Goal: Navigation & Orientation: Understand site structure

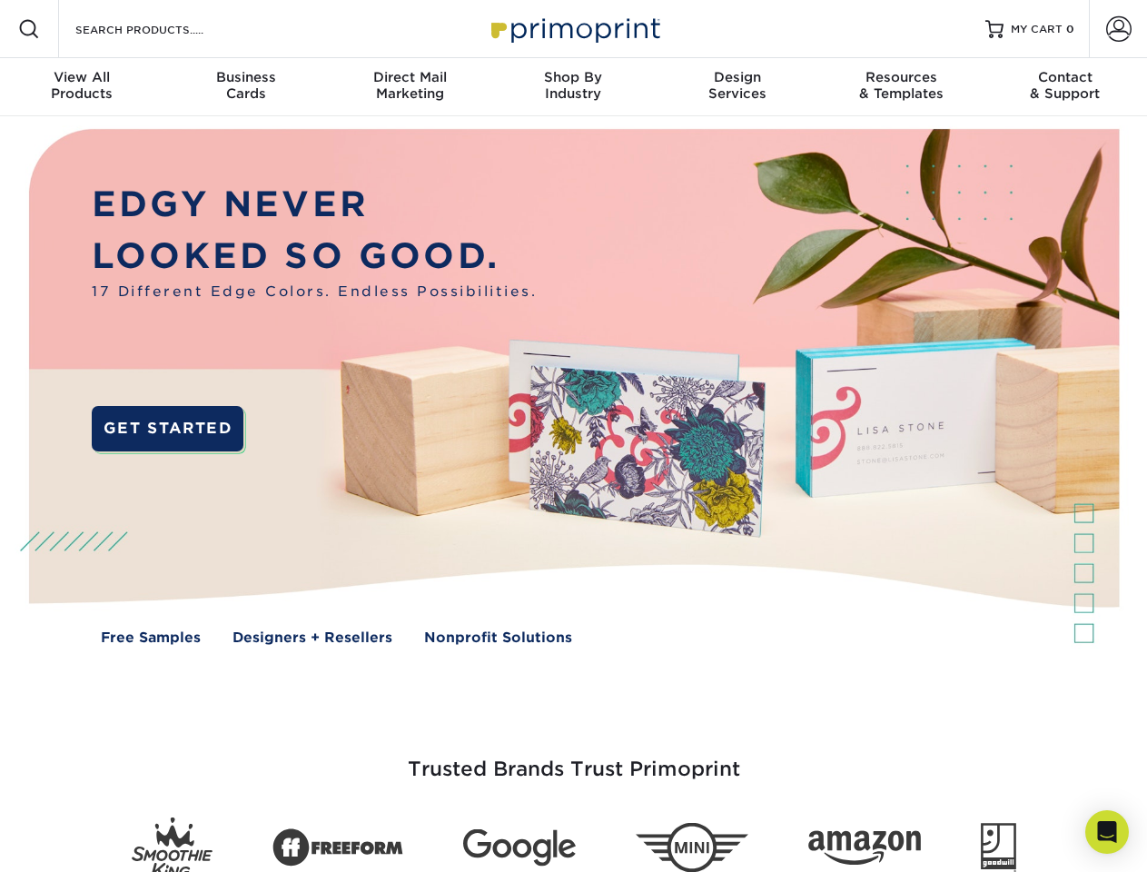
click at [573, 436] on img at bounding box center [572, 400] width 1135 height 568
click at [29, 29] on span at bounding box center [29, 29] width 22 height 22
click at [1118, 29] on span at bounding box center [1118, 28] width 25 height 25
click at [82, 87] on div "View All Products" at bounding box center [82, 85] width 164 height 33
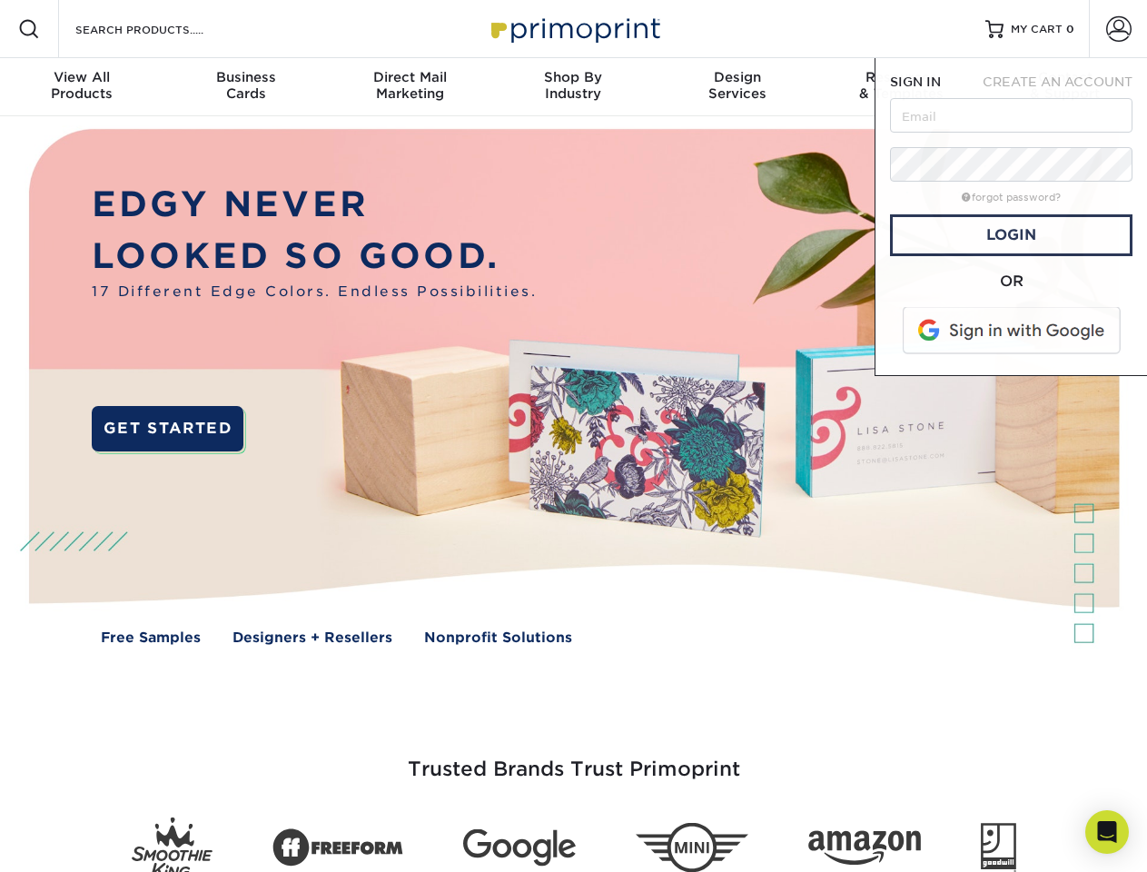
click at [245, 87] on div "Business Cards" at bounding box center [246, 85] width 164 height 33
click at [410, 87] on div "Direct Mail Marketing" at bounding box center [410, 85] width 164 height 33
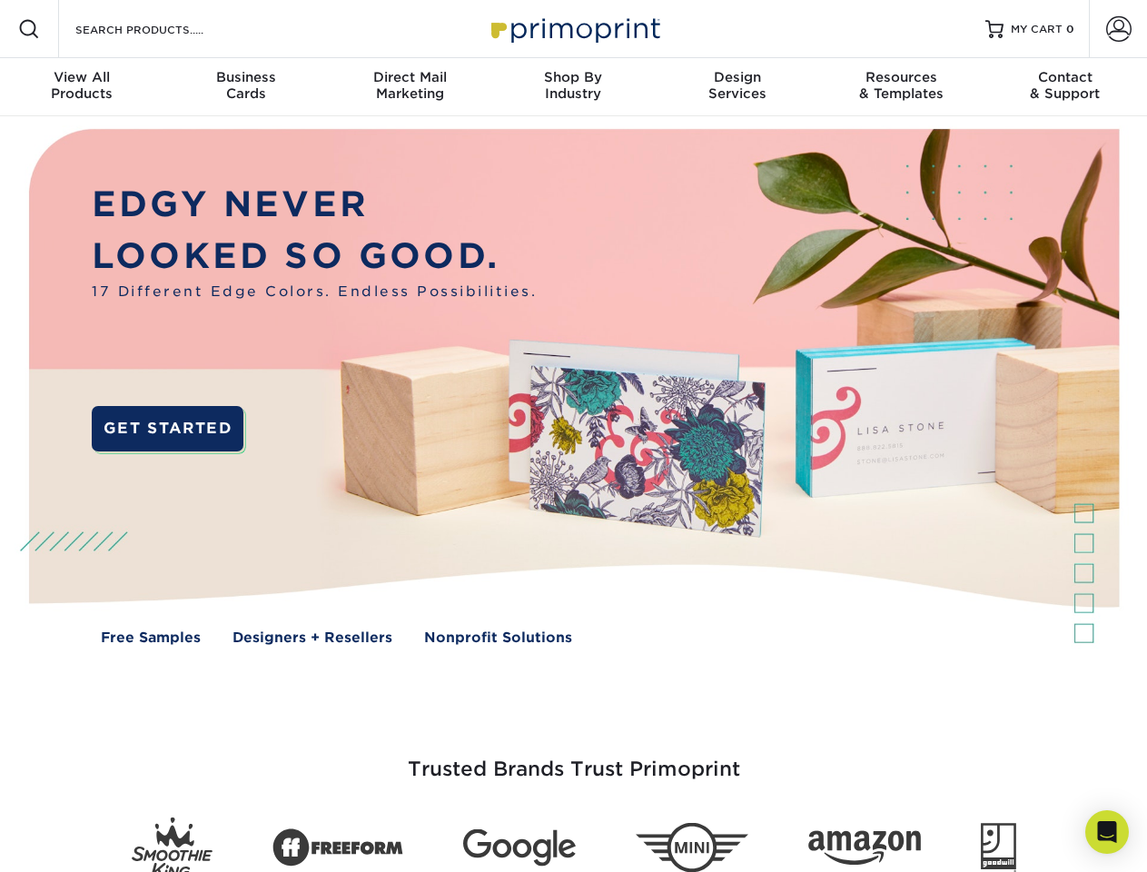
click at [573, 87] on div "Shop By Industry" at bounding box center [573, 85] width 164 height 33
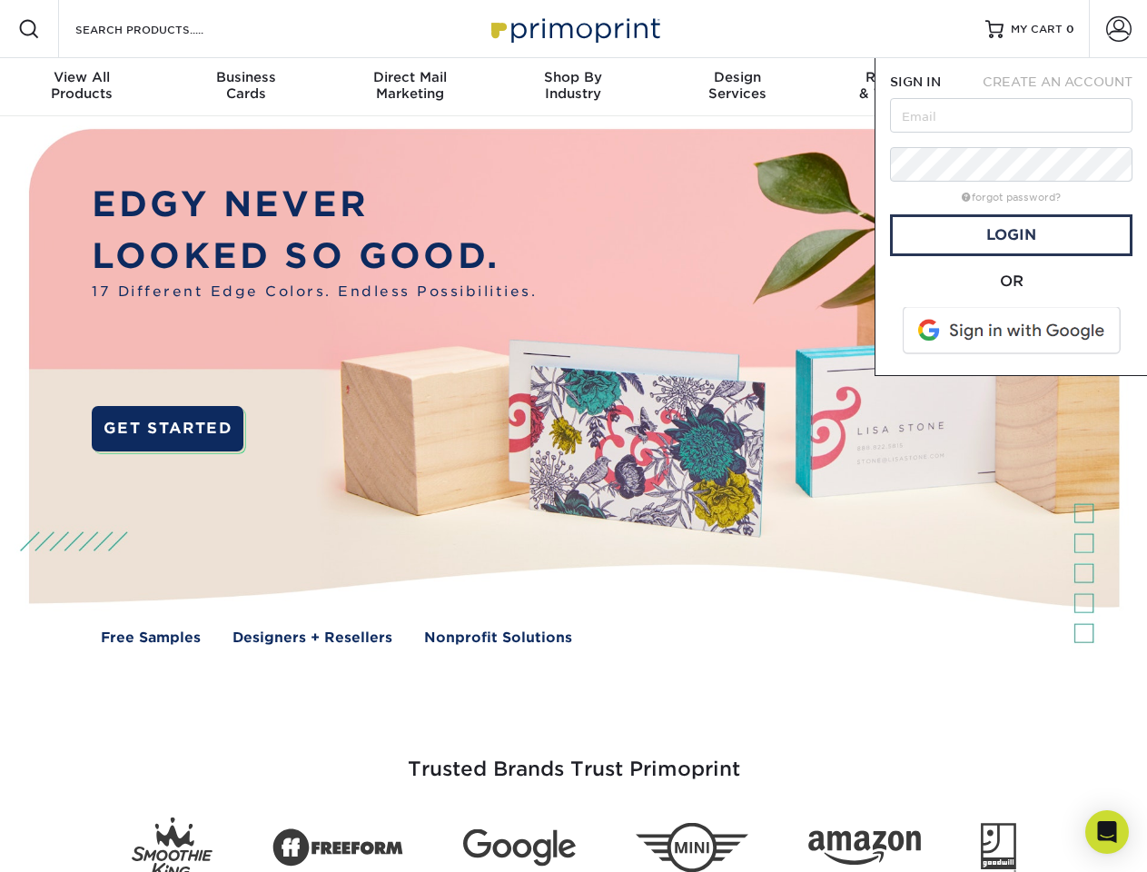
click at [738, 87] on div "Design Services" at bounding box center [738, 85] width 164 height 33
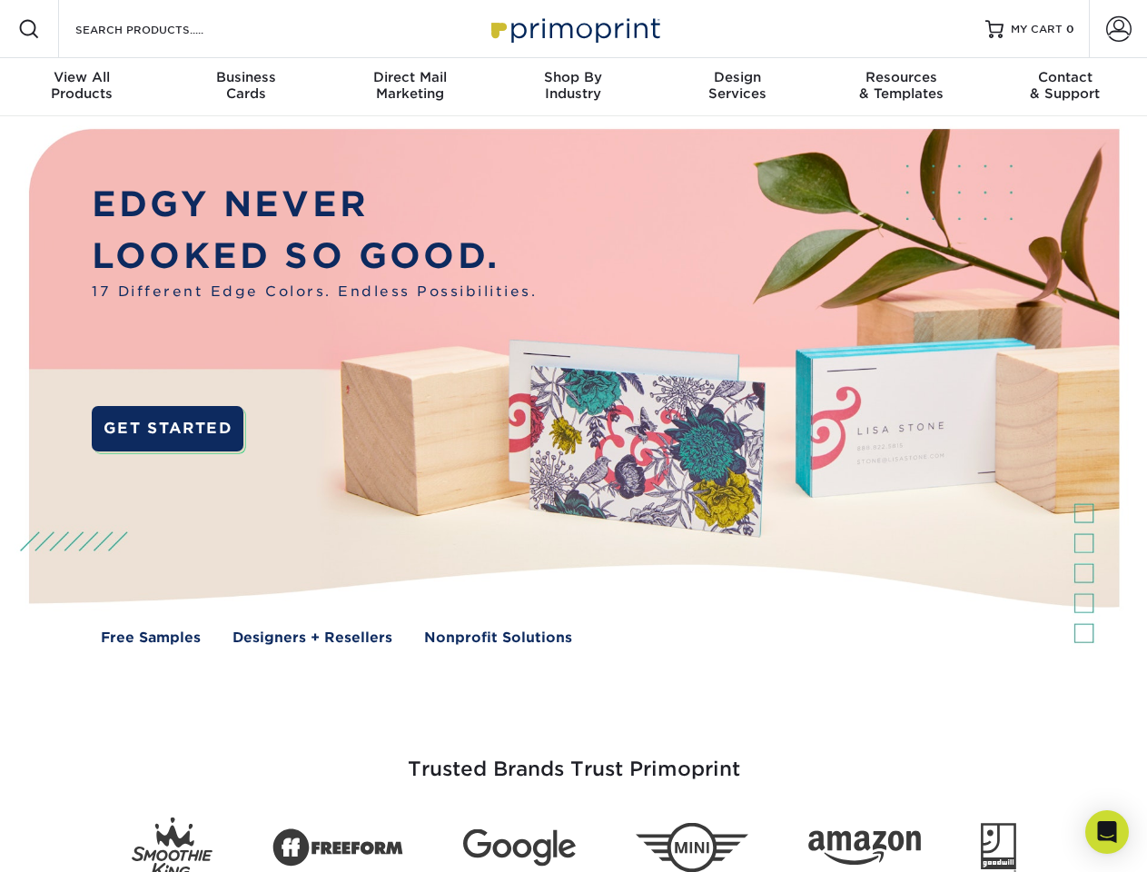
click at [901, 87] on span "SIGN IN" at bounding box center [915, 81] width 51 height 15
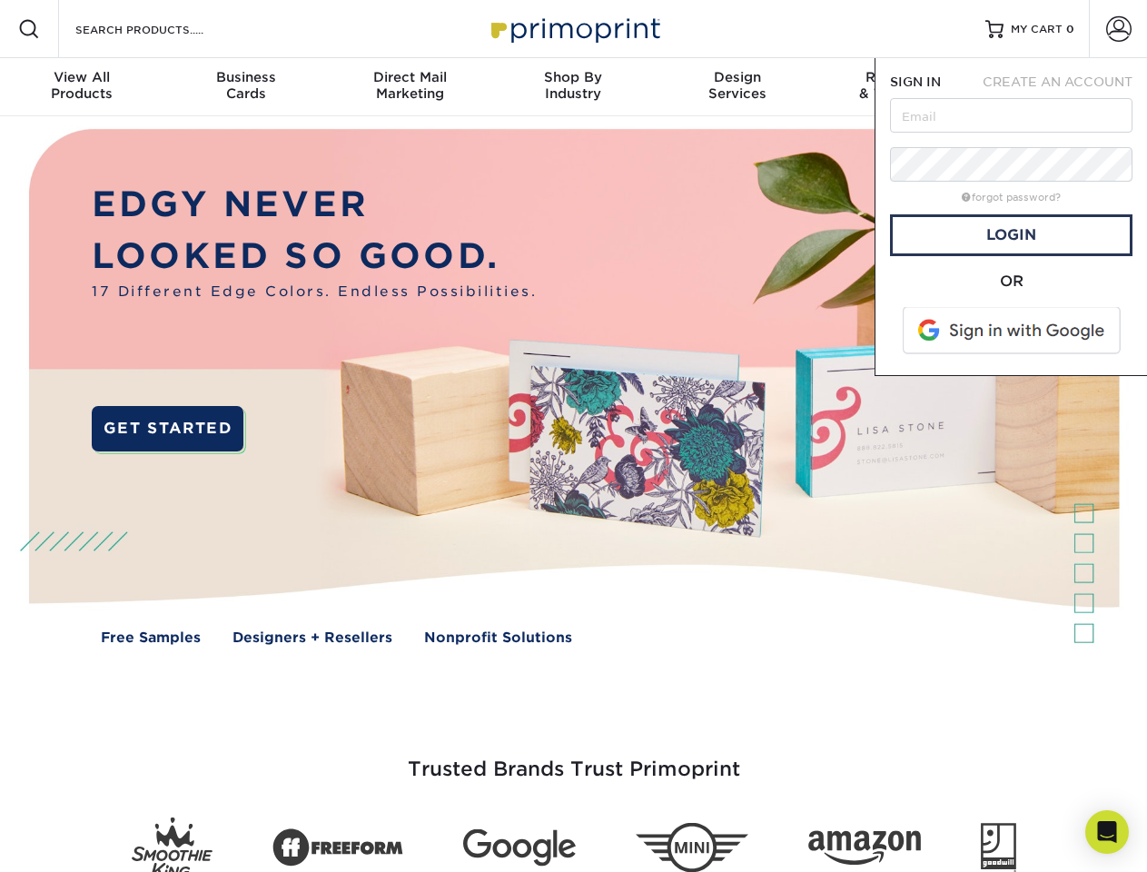
click at [1066, 87] on div "Contact & Support" at bounding box center [1066, 85] width 164 height 33
